Goal: Task Accomplishment & Management: Complete application form

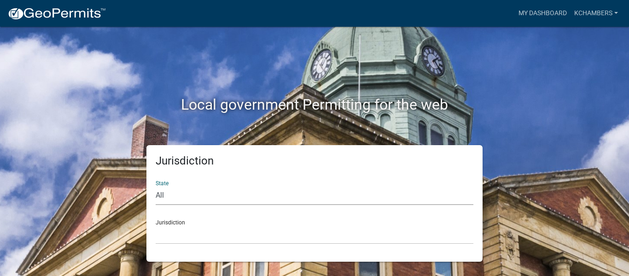
select select "[US_STATE]"
click at [156, 186] on select "All [US_STATE] [US_STATE] [US_STATE] [US_STATE] [US_STATE] [US_STATE] [US_STATE…" at bounding box center [315, 195] width 318 height 19
click at [182, 236] on select "[GEOGRAPHIC_DATA], [US_STATE][PERSON_NAME][GEOGRAPHIC_DATA], [US_STATE][PERSON_…" at bounding box center [315, 234] width 318 height 19
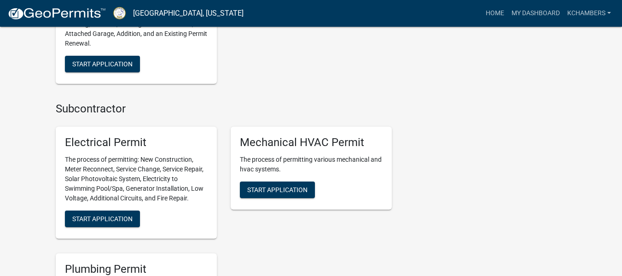
scroll to position [527, 0]
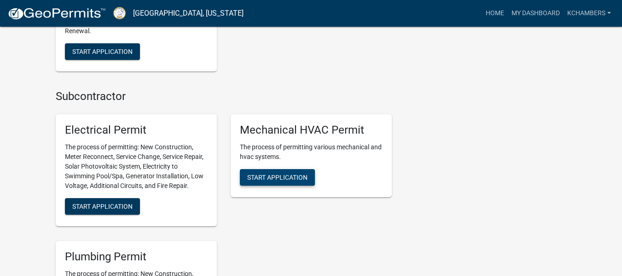
click at [295, 173] on span "Start Application" at bounding box center [277, 176] width 60 height 7
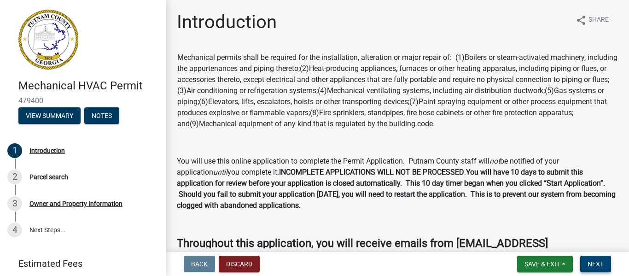
click at [593, 265] on span "Next" at bounding box center [595, 263] width 16 height 7
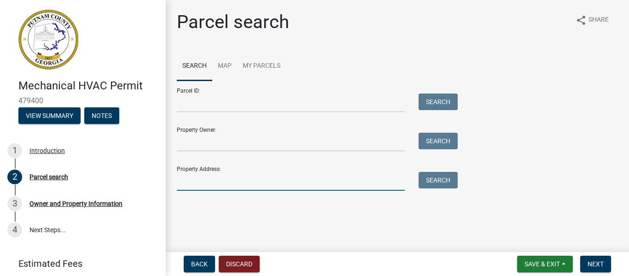
click at [197, 184] on input "Property Address:" at bounding box center [291, 181] width 228 height 19
type input "140 Hawks Ridge"
click at [433, 181] on button "Search" at bounding box center [437, 180] width 39 height 17
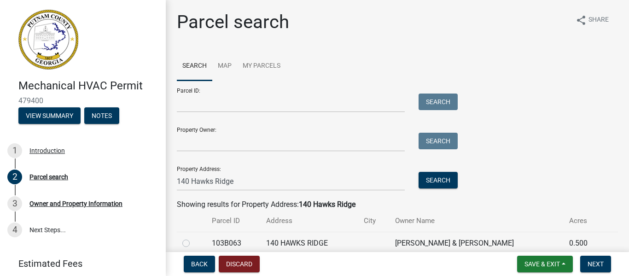
click at [193, 237] on label at bounding box center [193, 237] width 0 height 0
click at [193, 242] on input "radio" at bounding box center [196, 240] width 6 height 6
radio input "true"
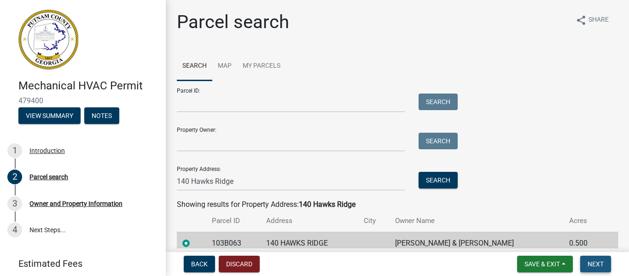
click at [607, 261] on button "Next" at bounding box center [595, 263] width 31 height 17
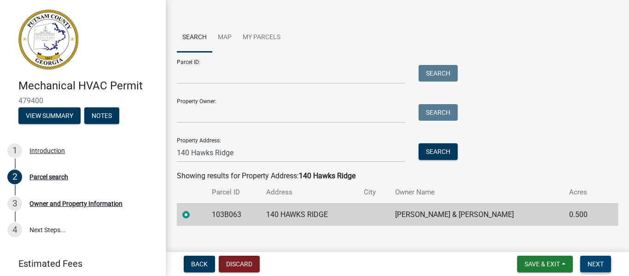
scroll to position [42, 0]
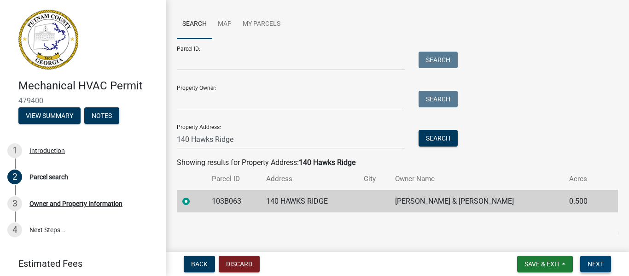
click at [589, 260] on span "Next" at bounding box center [595, 263] width 16 height 7
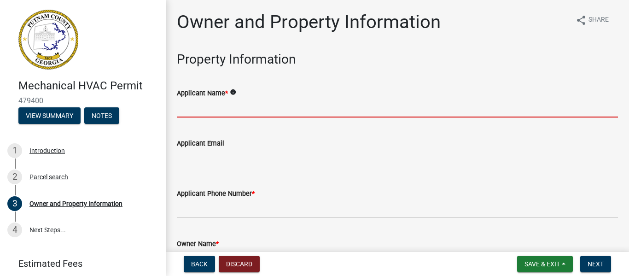
click at [205, 111] on input "Applicant Name *" at bounding box center [397, 107] width 441 height 19
type input "a"
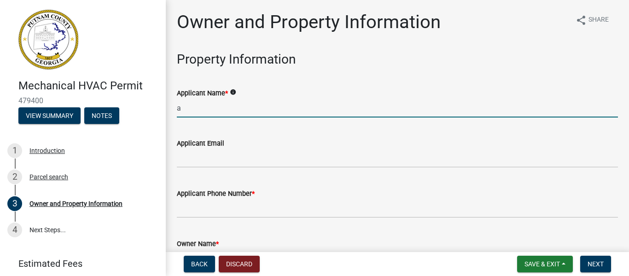
type input "Air Conditioning Specialist"
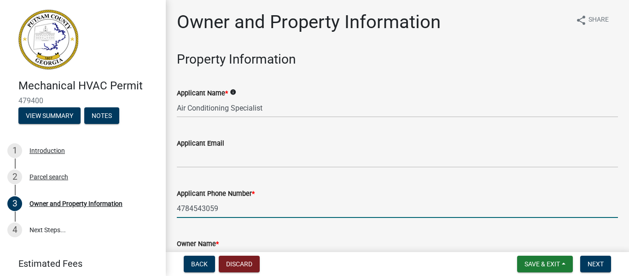
type input "4784543059"
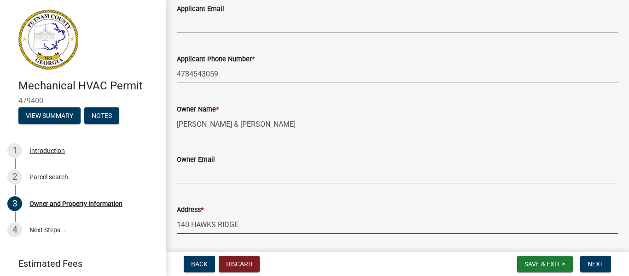
scroll to position [285, 0]
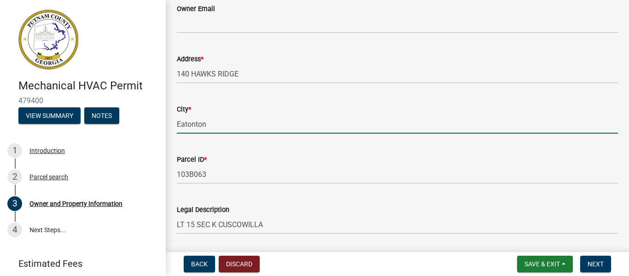
type input "Eatonton"
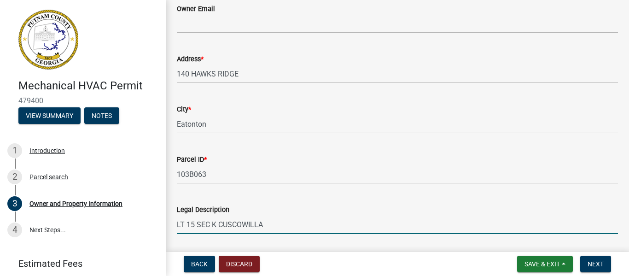
scroll to position [435, 0]
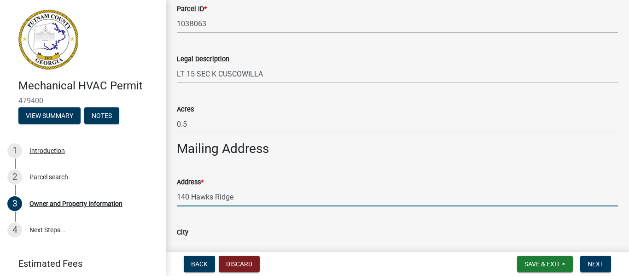
type input "140 Hawks Ridge"
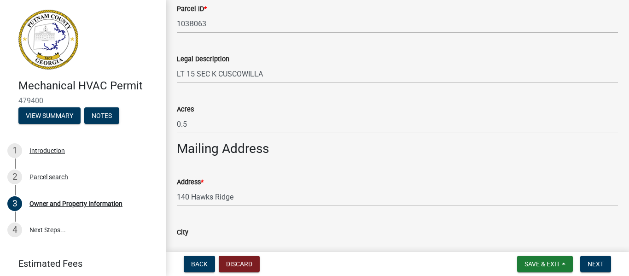
scroll to position [444, 0]
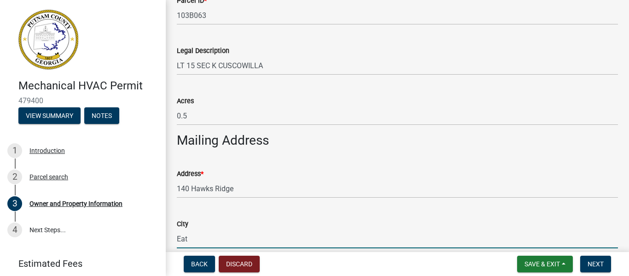
type input "Eatonton"
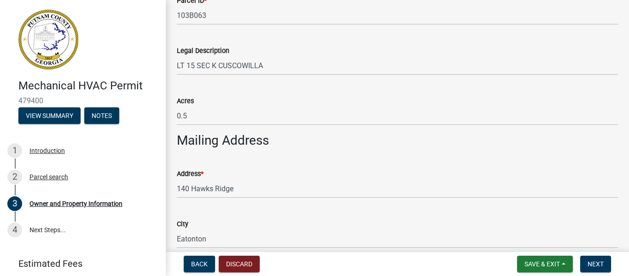
scroll to position [608, 0]
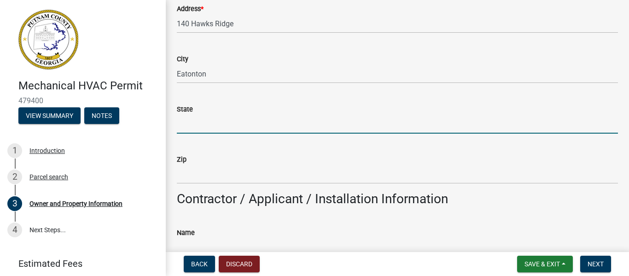
type input "g"
type input "GA"
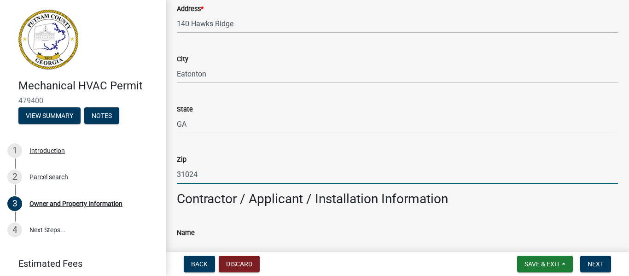
type input "31024"
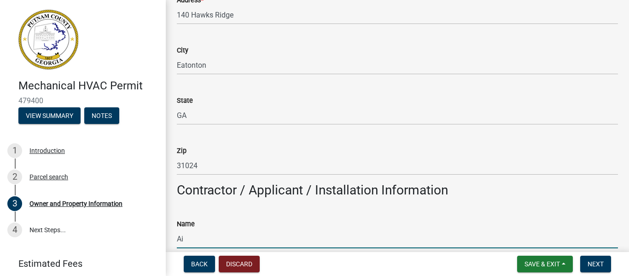
type input "Air Conditioning Specialist"
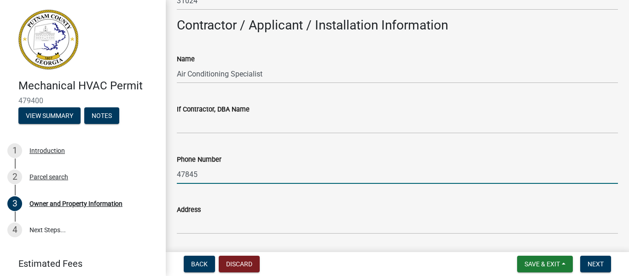
type input "4784543059"
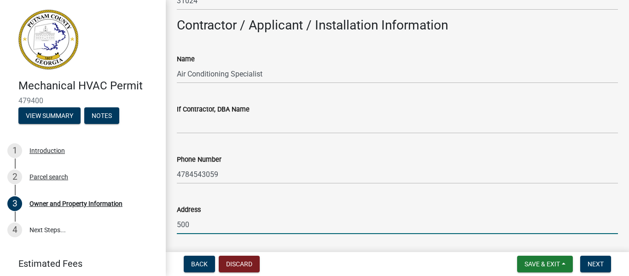
type input "[STREET_ADDRESS]"
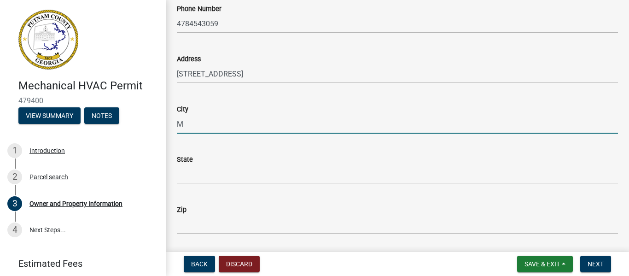
type input "[GEOGRAPHIC_DATA]"
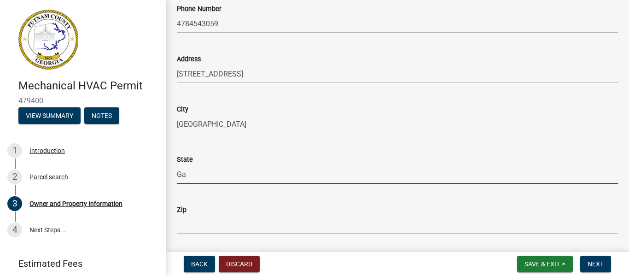
type input "Ga"
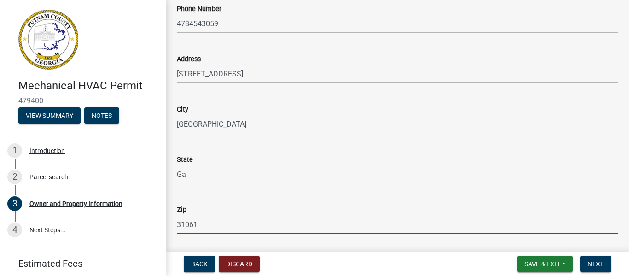
type input "31061"
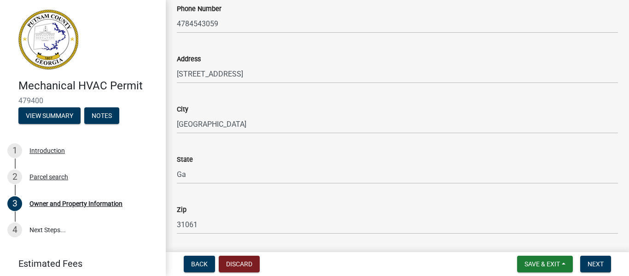
scroll to position [1083, 0]
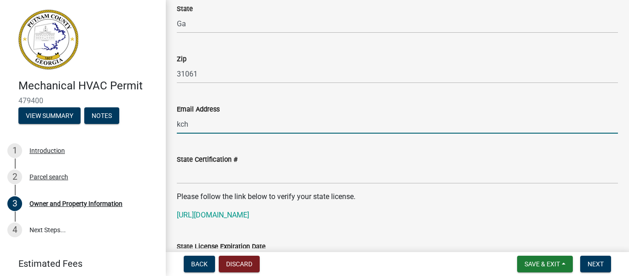
type input "[EMAIL_ADDRESS][DOMAIN_NAME]"
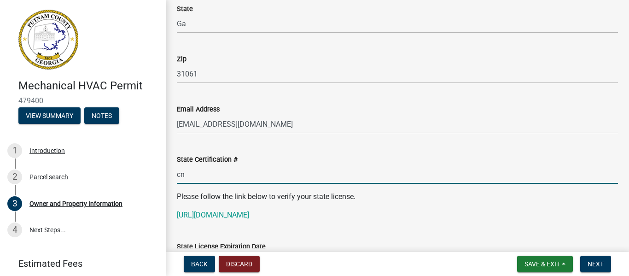
type input "CN209904"
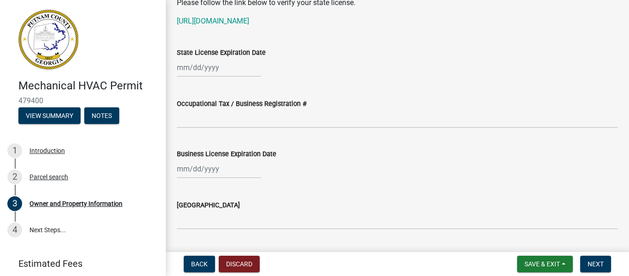
scroll to position [1296, 0]
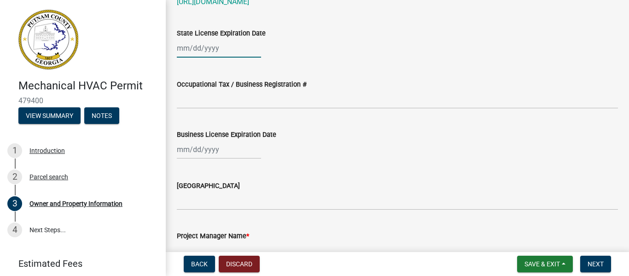
click at [183, 49] on div at bounding box center [219, 48] width 84 height 19
select select "9"
select select "2025"
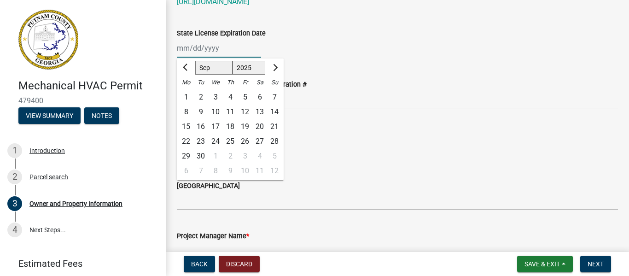
click at [179, 46] on input "State License Expiration Date" at bounding box center [219, 48] width 84 height 19
type input "[DATE]"
click at [339, 62] on wm-data-entity-input "State License Expiration Date [DATE] Jan Feb Mar Apr May Jun [DATE] Aug Sep Oct…" at bounding box center [397, 40] width 441 height 51
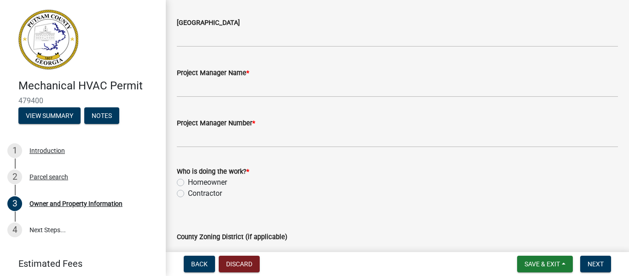
scroll to position [1471, 0]
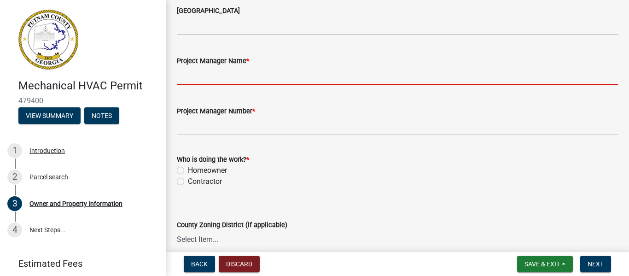
click at [230, 80] on input "Project Manager Name *" at bounding box center [397, 75] width 441 height 19
type input "[PERSON_NAME]"
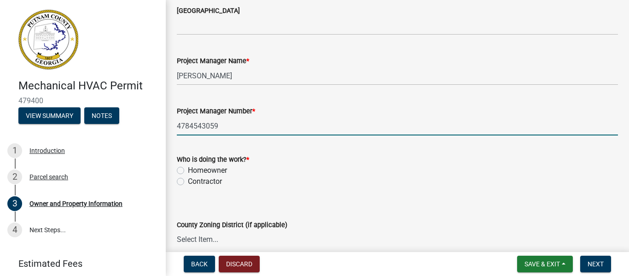
type input "4784543059"
click at [188, 182] on label "Contractor" at bounding box center [205, 181] width 34 height 11
click at [188, 182] on input "Contractor" at bounding box center [191, 179] width 6 height 6
radio input "true"
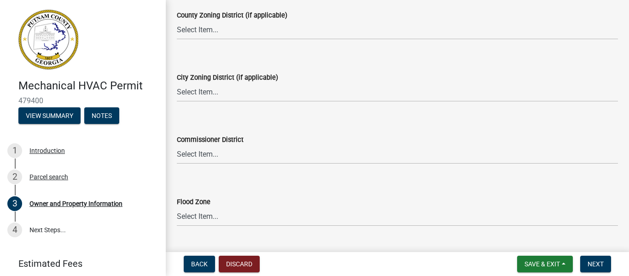
scroll to position [1702, 0]
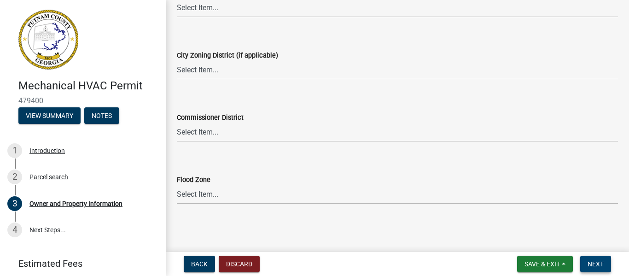
click at [586, 265] on button "Next" at bounding box center [595, 263] width 31 height 17
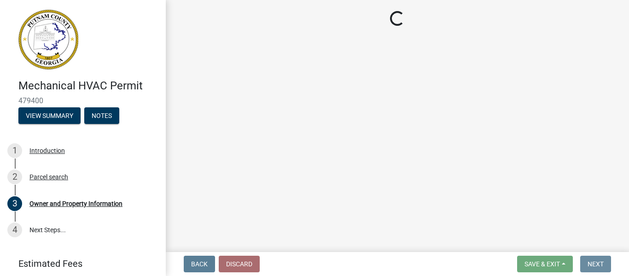
scroll to position [0, 0]
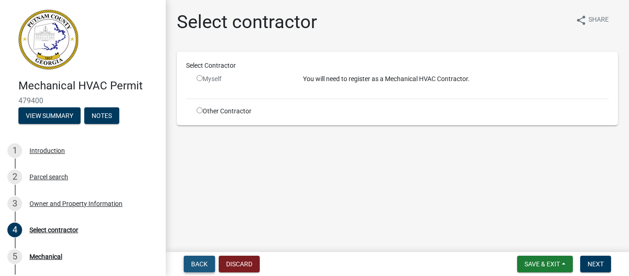
click at [207, 265] on span "Back" at bounding box center [199, 263] width 17 height 7
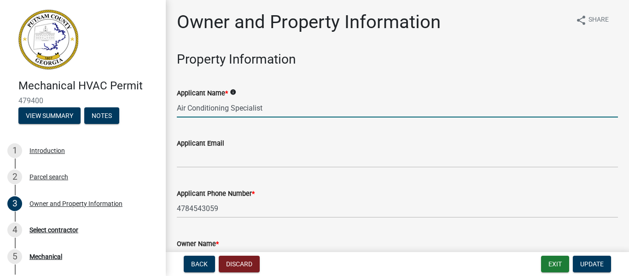
click at [263, 107] on input "Air Conditioning Specialist" at bounding box center [397, 107] width 441 height 19
drag, startPoint x: 267, startPoint y: 109, endPoint x: 168, endPoint y: 117, distance: 99.3
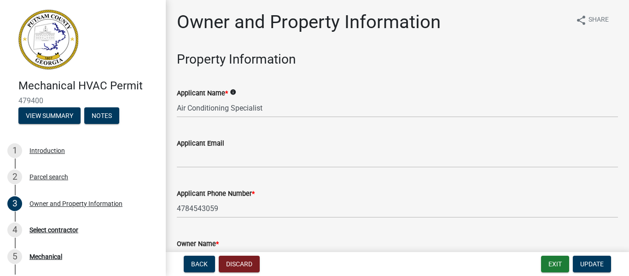
click at [232, 91] on icon "info" at bounding box center [233, 92] width 6 height 6
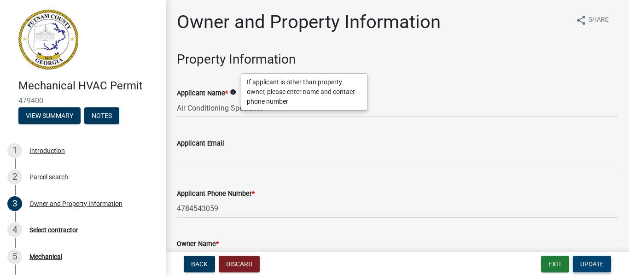
click at [595, 263] on span "Update" at bounding box center [591, 263] width 23 height 7
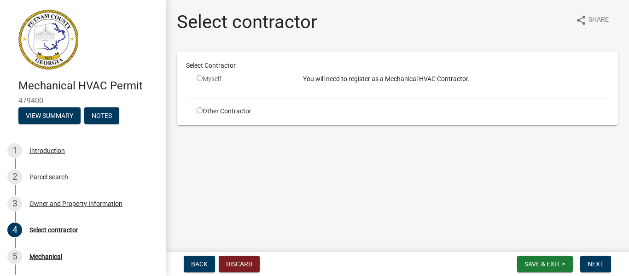
click at [200, 78] on input "radio" at bounding box center [199, 78] width 6 height 6
radio input "false"
click at [199, 113] on input "radio" at bounding box center [199, 110] width 6 height 6
radio input "true"
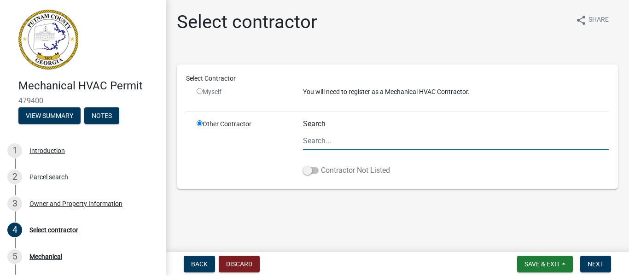
click at [304, 173] on span at bounding box center [311, 170] width 16 height 6
click at [321, 165] on input "Contractor Not Listed" at bounding box center [321, 165] width 0 height 0
click at [340, 138] on input "Search" at bounding box center [456, 140] width 306 height 19
type input "Air Conditioning Specialist"
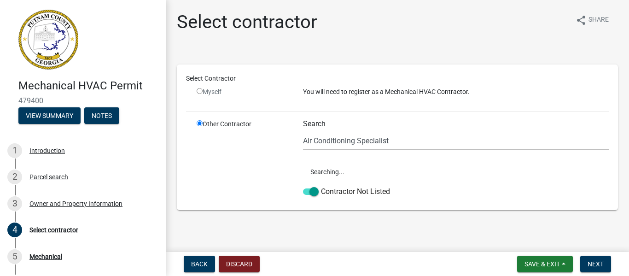
click at [407, 211] on wm-data-entity-input "Select Contractor Myself You will need to register as a Mechanical HVAC Contrac…" at bounding box center [397, 135] width 441 height 166
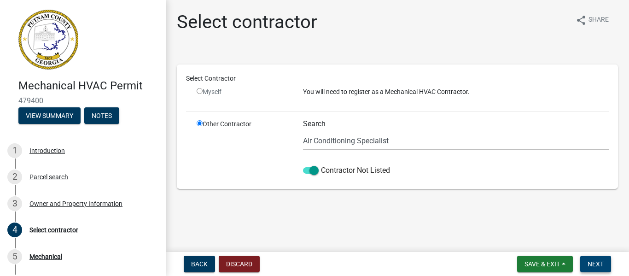
click at [587, 263] on span "Next" at bounding box center [595, 263] width 16 height 7
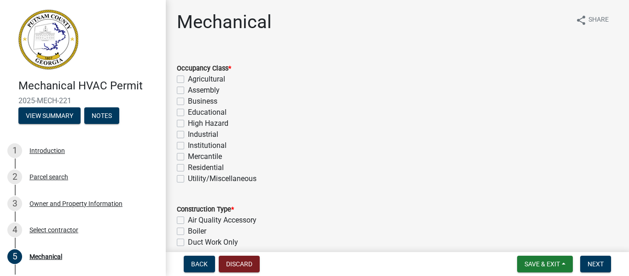
click at [188, 168] on label "Residential" at bounding box center [206, 167] width 36 height 11
click at [188, 168] on input "Residential" at bounding box center [191, 165] width 6 height 6
checkbox input "true"
checkbox input "false"
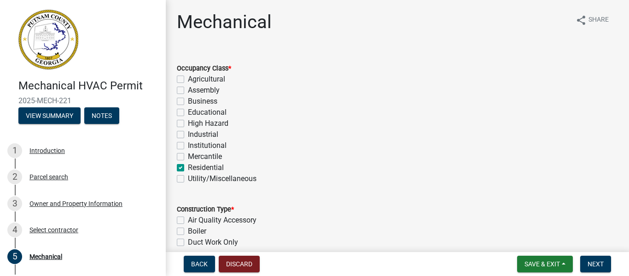
checkbox input "false"
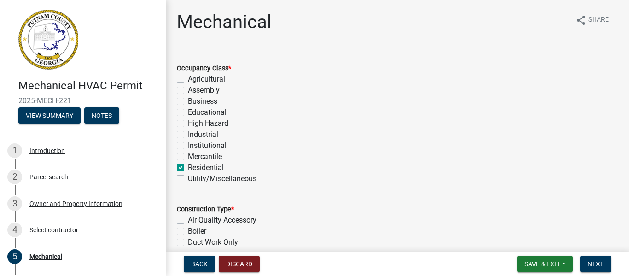
checkbox input "false"
checkbox input "true"
checkbox input "false"
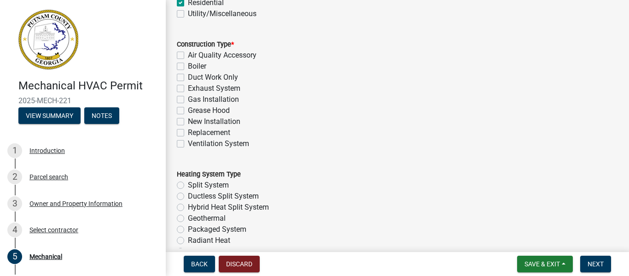
scroll to position [167, 0]
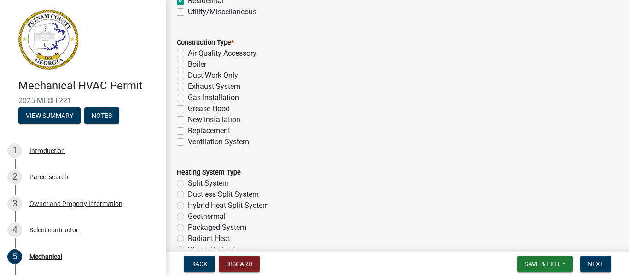
click at [188, 121] on label "New Installation" at bounding box center [214, 119] width 52 height 11
click at [188, 120] on input "New Installation" at bounding box center [191, 117] width 6 height 6
checkbox input "true"
checkbox input "false"
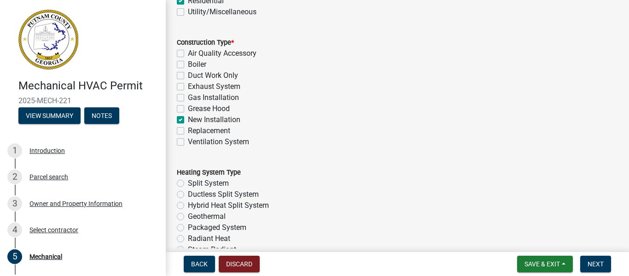
checkbox input "false"
checkbox input "true"
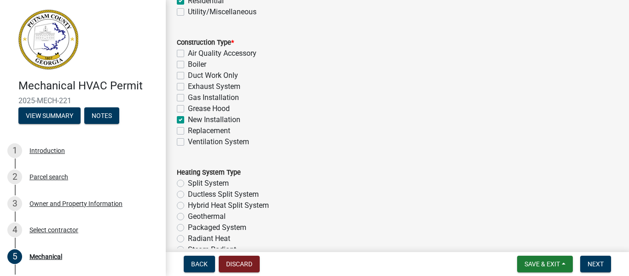
checkbox input "false"
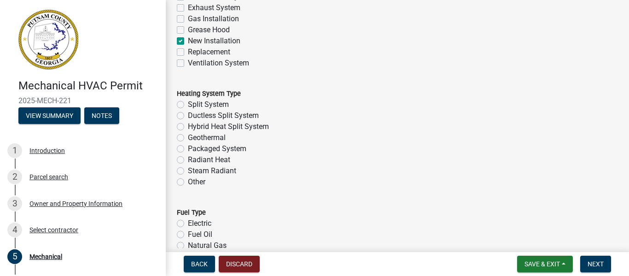
scroll to position [251, 0]
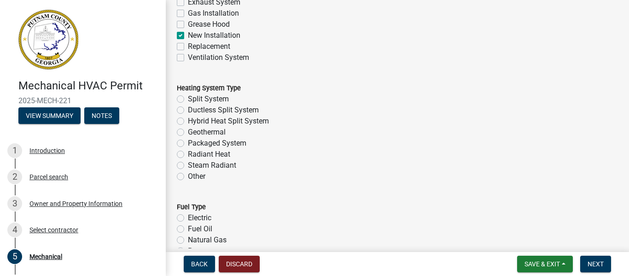
click at [188, 43] on label "Replacement" at bounding box center [209, 46] width 42 height 11
click at [188, 43] on input "Replacement" at bounding box center [191, 44] width 6 height 6
checkbox input "true"
checkbox input "false"
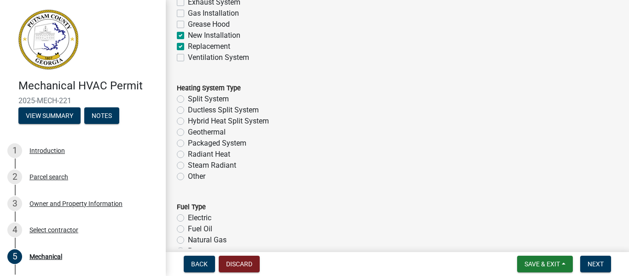
checkbox input "false"
checkbox input "true"
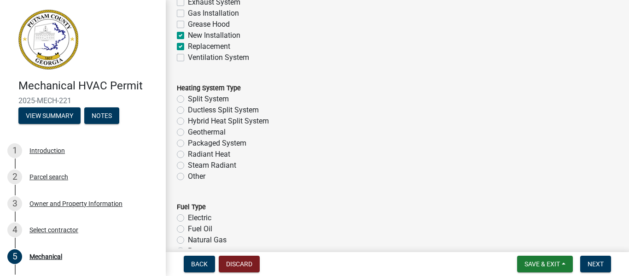
checkbox input "true"
checkbox input "false"
click at [188, 34] on label "New Installation" at bounding box center [214, 35] width 52 height 11
click at [188, 34] on input "New Installation" at bounding box center [191, 33] width 6 height 6
checkbox input "false"
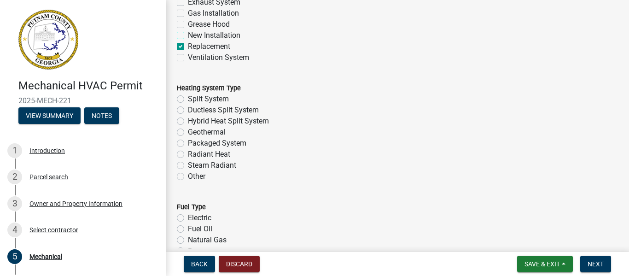
checkbox input "false"
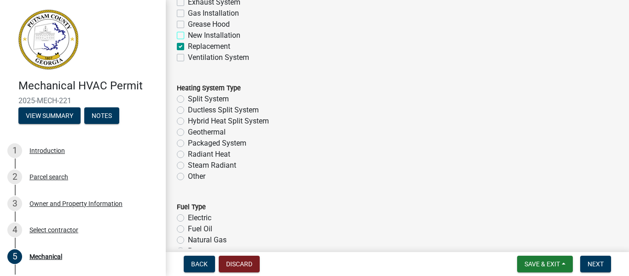
checkbox input "false"
checkbox input "true"
checkbox input "false"
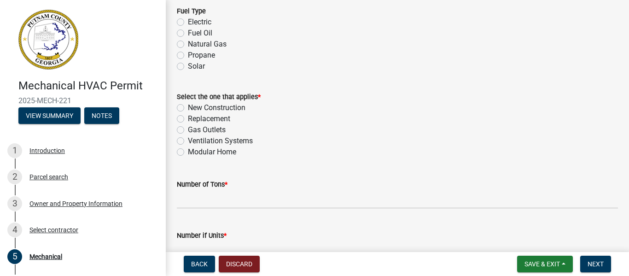
scroll to position [448, 0]
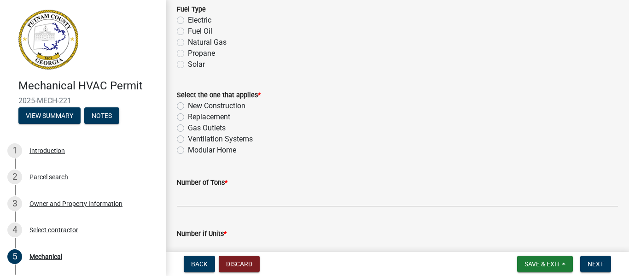
click at [223, 116] on label "Replacement" at bounding box center [209, 116] width 42 height 11
click at [194, 116] on input "Replacement" at bounding box center [191, 114] width 6 height 6
radio input "true"
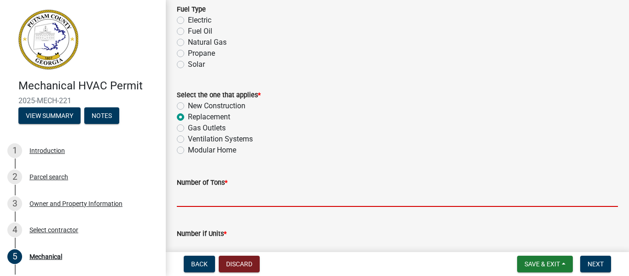
click at [212, 201] on input "text" at bounding box center [397, 197] width 441 height 19
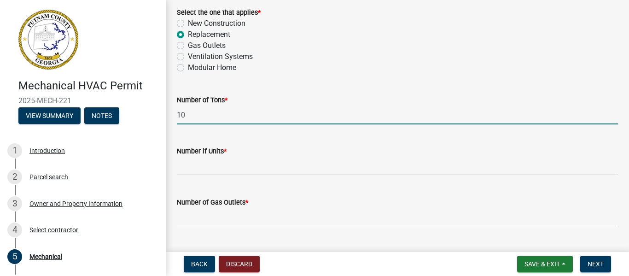
scroll to position [537, 0]
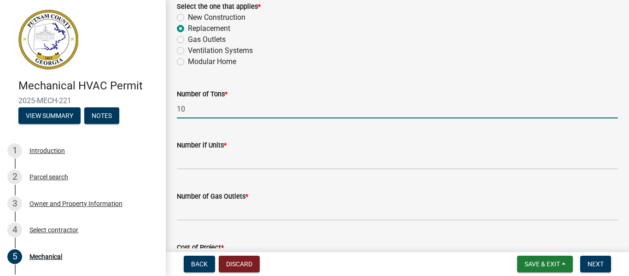
type input "10"
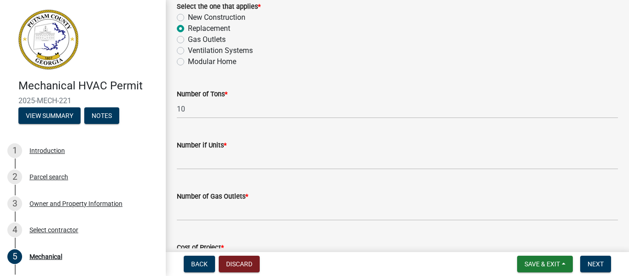
click at [210, 172] on wm-data-entity-input "Number if Units *" at bounding box center [397, 152] width 441 height 51
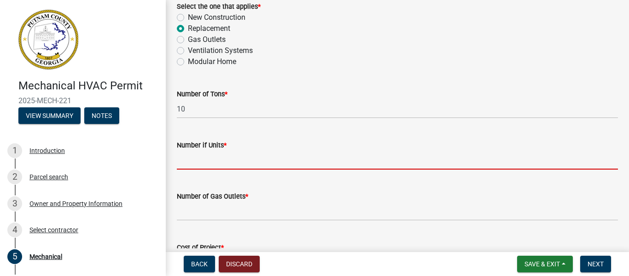
click at [211, 161] on input "text" at bounding box center [397, 159] width 441 height 19
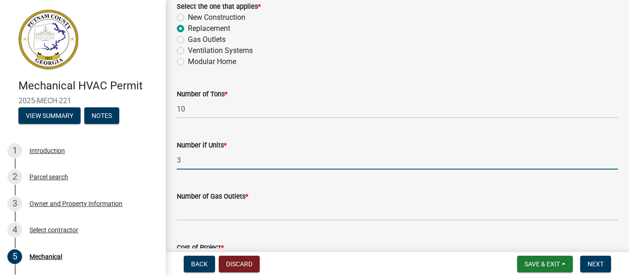
type input "3"
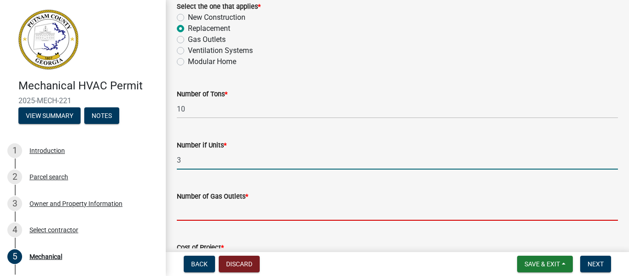
click at [215, 212] on input "text" at bounding box center [397, 211] width 441 height 19
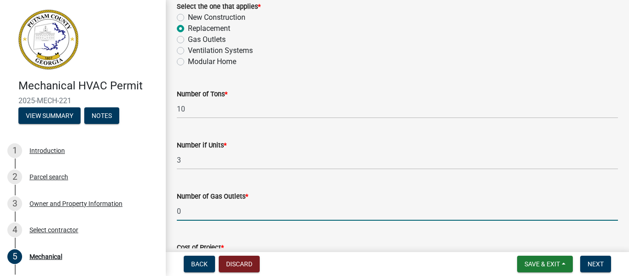
type input "0"
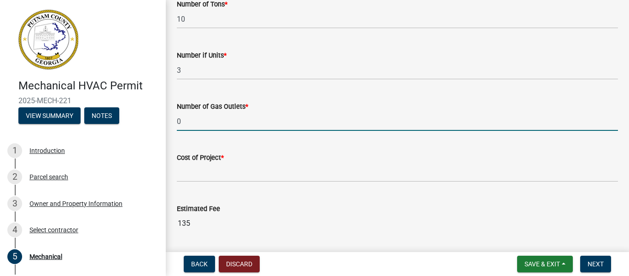
scroll to position [642, 0]
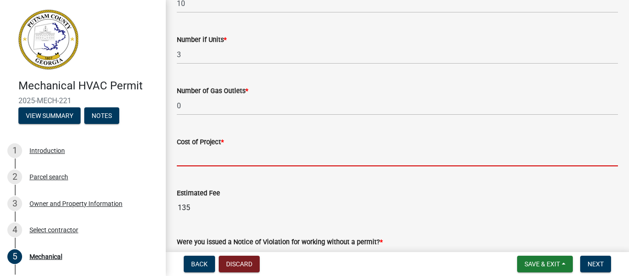
click at [198, 152] on input "text" at bounding box center [397, 156] width 441 height 19
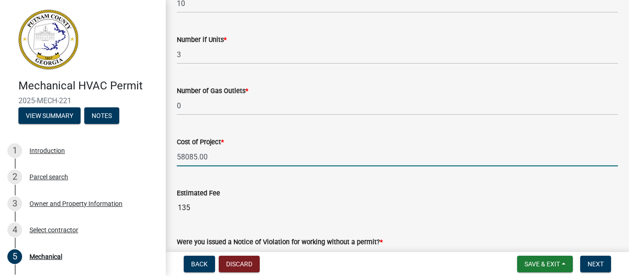
type input "58085"
click at [352, 186] on div "Estimated Fee 135" at bounding box center [397, 195] width 441 height 42
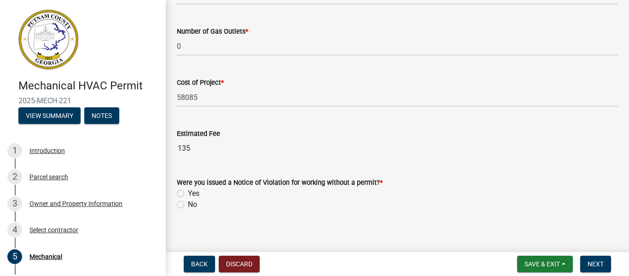
scroll to position [715, 0]
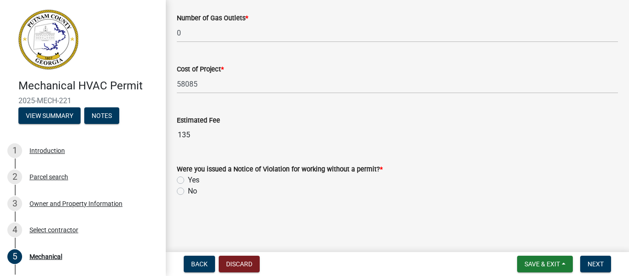
click at [188, 193] on label "No" at bounding box center [192, 190] width 9 height 11
click at [188, 191] on input "No" at bounding box center [191, 188] width 6 height 6
radio input "true"
click at [601, 266] on span "Next" at bounding box center [595, 263] width 16 height 7
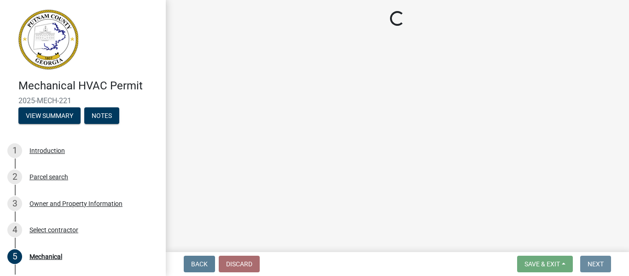
scroll to position [0, 0]
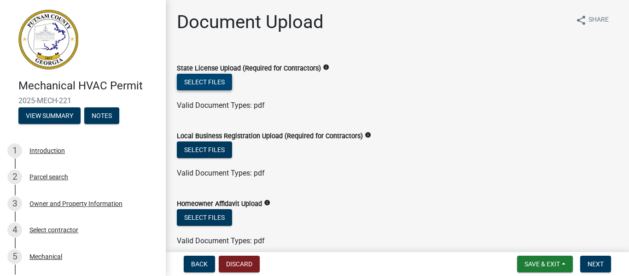
click at [216, 84] on button "Select files" at bounding box center [204, 82] width 55 height 17
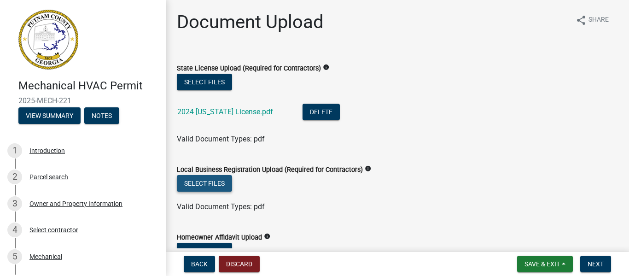
click at [206, 181] on button "Select files" at bounding box center [204, 183] width 55 height 17
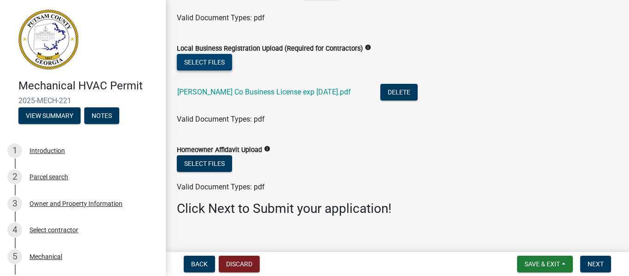
scroll to position [133, 0]
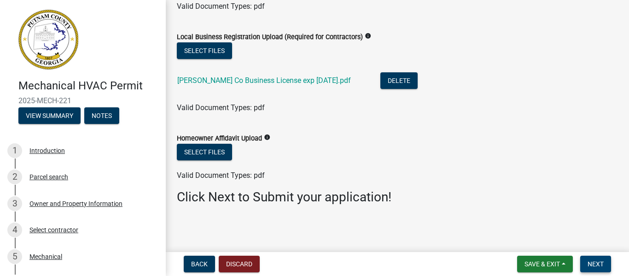
click at [599, 264] on span "Next" at bounding box center [595, 263] width 16 height 7
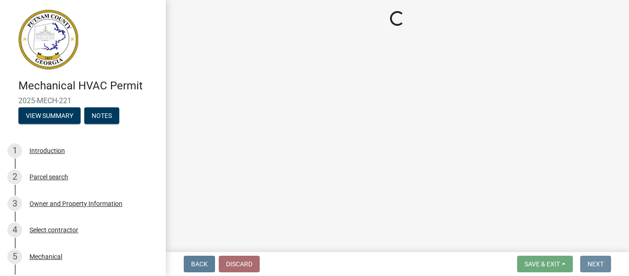
scroll to position [0, 0]
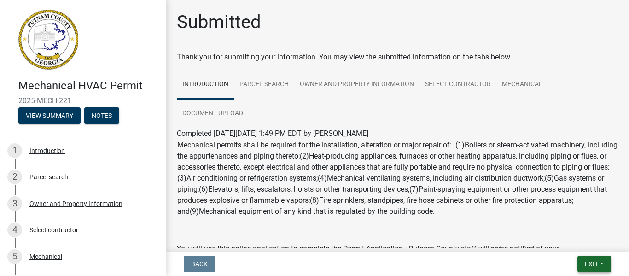
click at [589, 259] on button "Exit" at bounding box center [594, 263] width 34 height 17
